Goal: Task Accomplishment & Management: Manage account settings

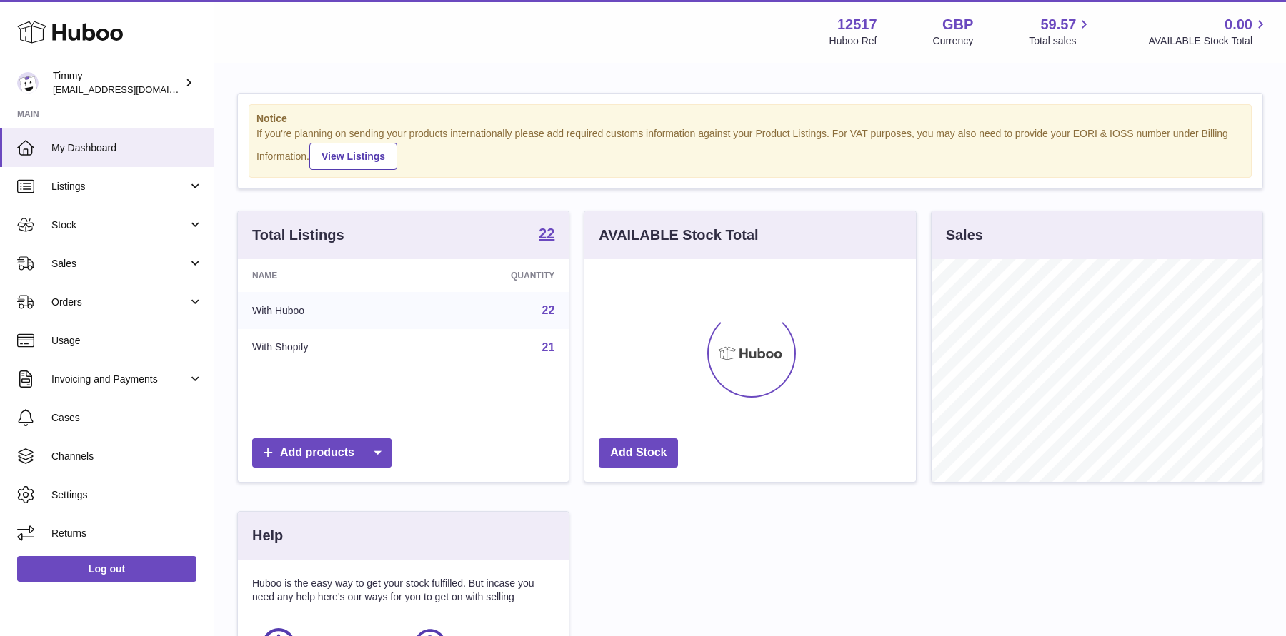
scroll to position [222, 331]
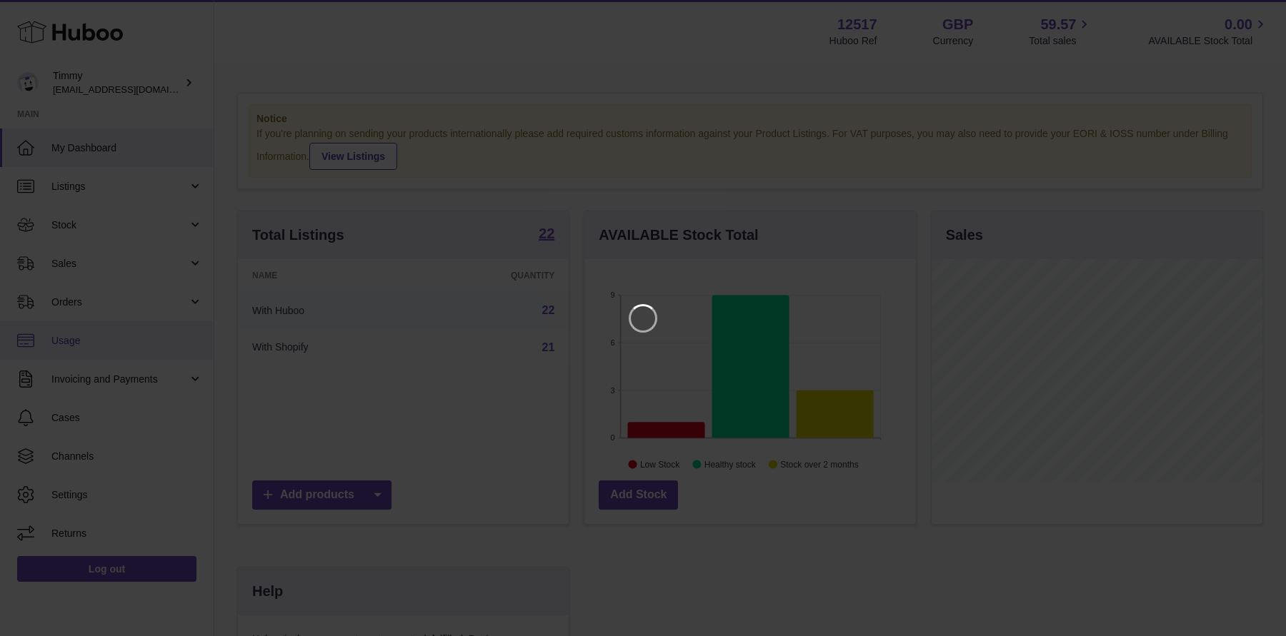
click at [195, 256] on iframe at bounding box center [643, 318] width 1228 height 579
click at [1249, 19] on icon "Close" at bounding box center [1248, 12] width 17 height 17
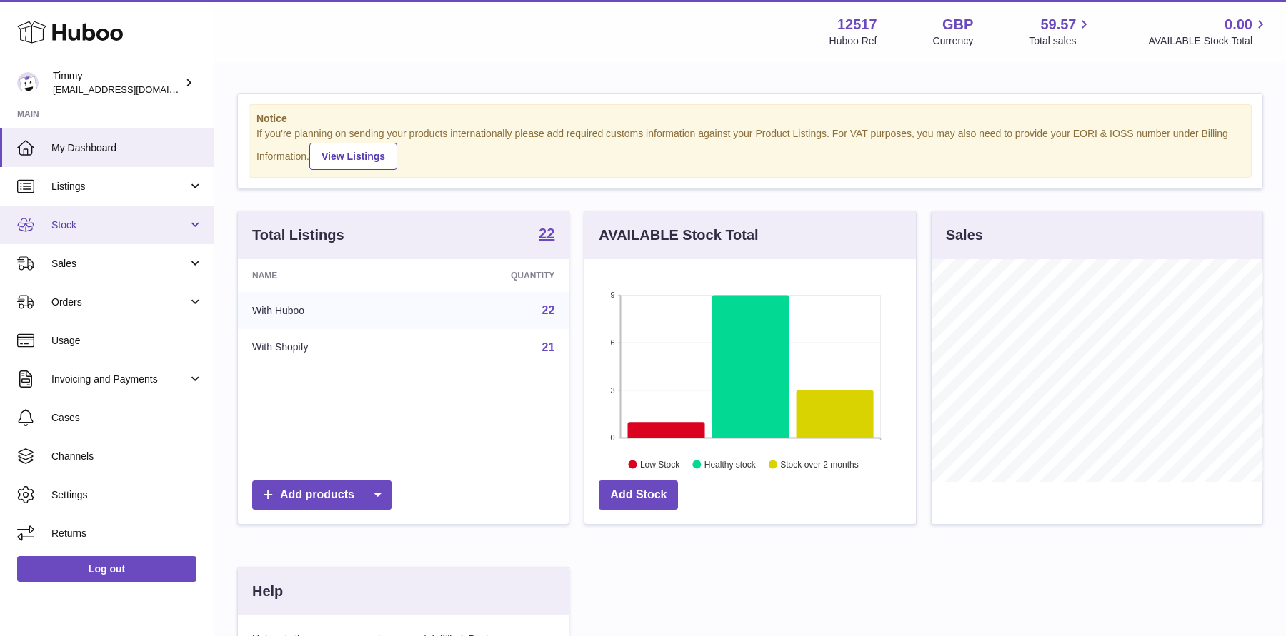
click at [121, 230] on span "Stock" at bounding box center [119, 226] width 136 height 14
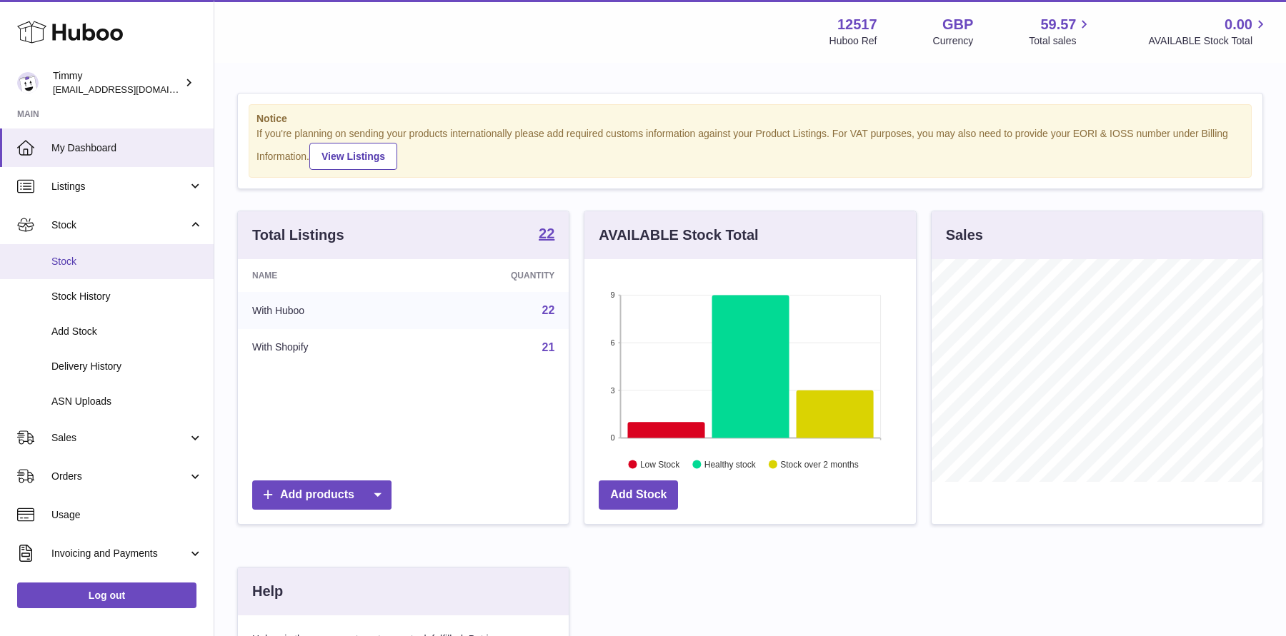
click at [123, 266] on span "Stock" at bounding box center [126, 262] width 151 height 14
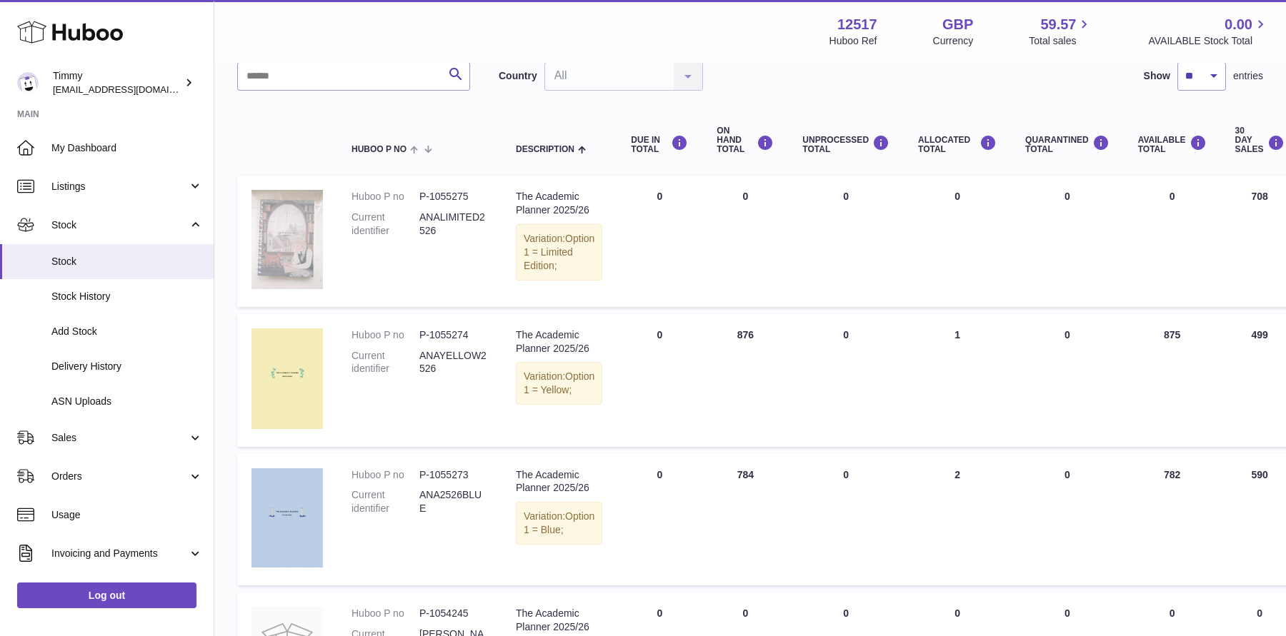
scroll to position [111, 0]
